Goal: Information Seeking & Learning: Learn about a topic

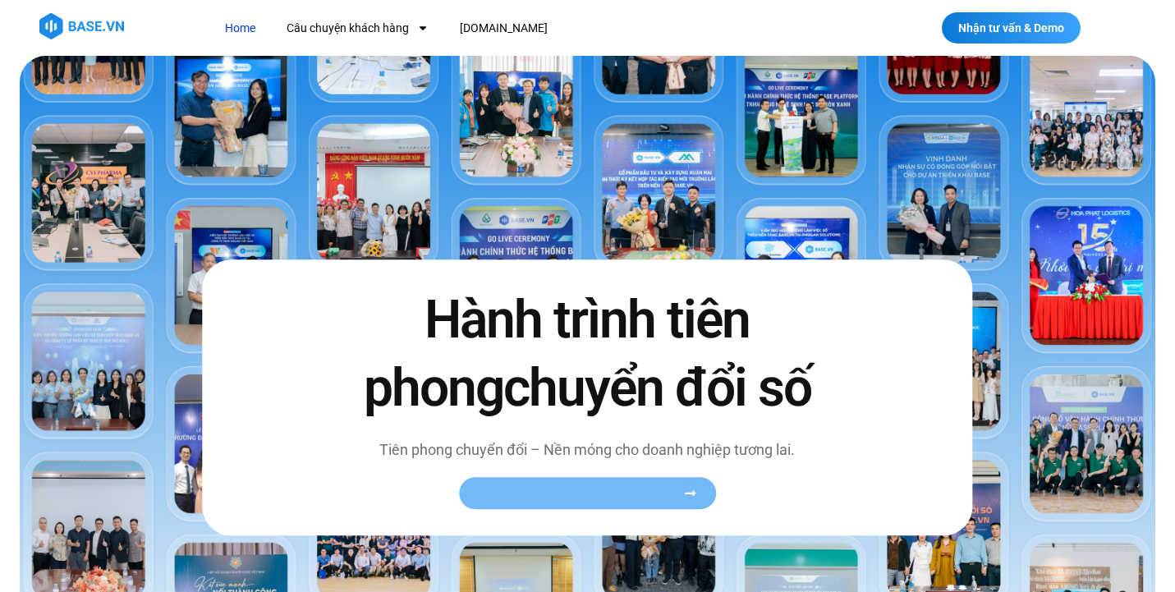
click at [590, 507] on link "Xem toàn bộ câu chuyện khách hàng" at bounding box center [587, 494] width 257 height 32
click at [587, 489] on span "Xem toàn bộ câu chuyện khách hàng" at bounding box center [579, 494] width 201 height 12
click at [692, 492] on icon at bounding box center [690, 493] width 11 height 5
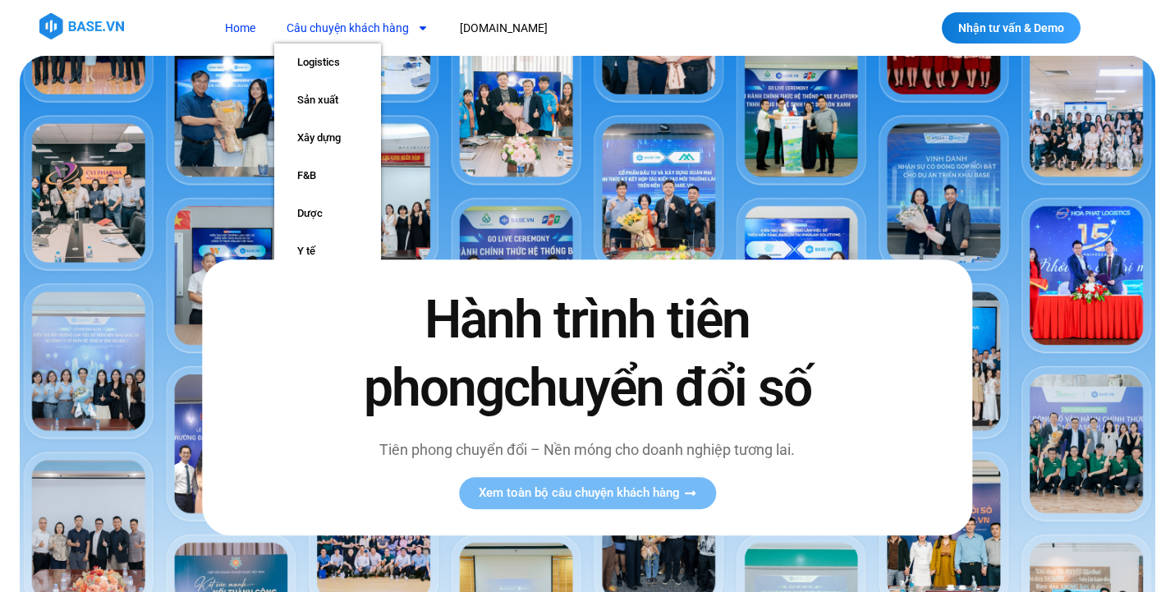
click at [391, 27] on link "Câu chuyện khách hàng" at bounding box center [357, 28] width 167 height 30
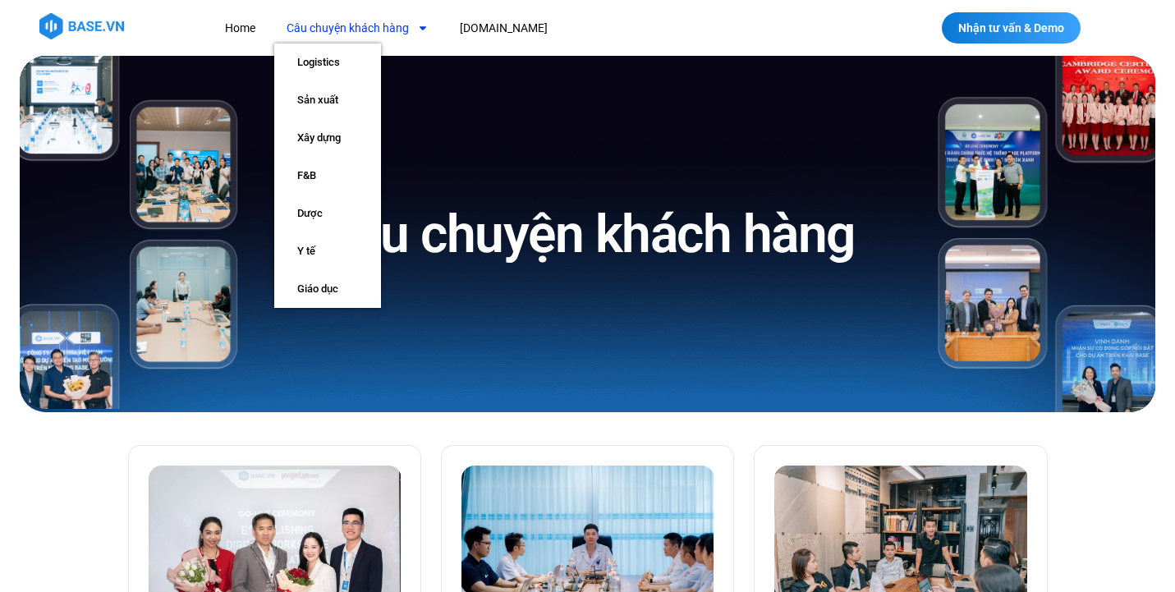
click at [357, 23] on link "Câu chuyện khách hàng" at bounding box center [357, 28] width 167 height 30
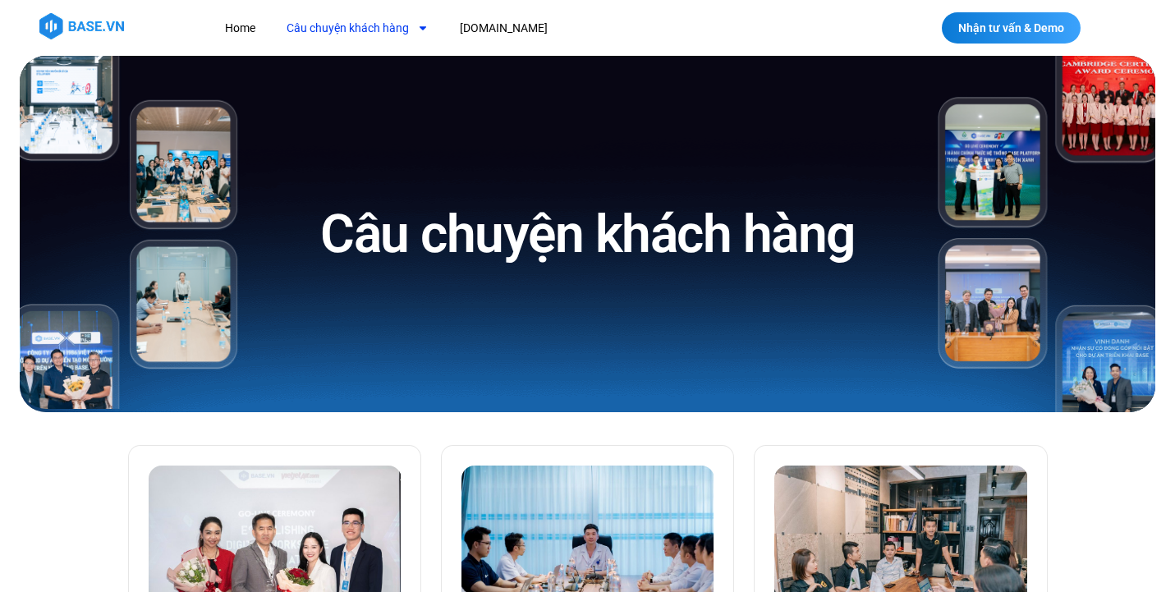
click at [386, 25] on link "Câu chuyện khách hàng" at bounding box center [357, 28] width 167 height 30
